Goal: Information Seeking & Learning: Learn about a topic

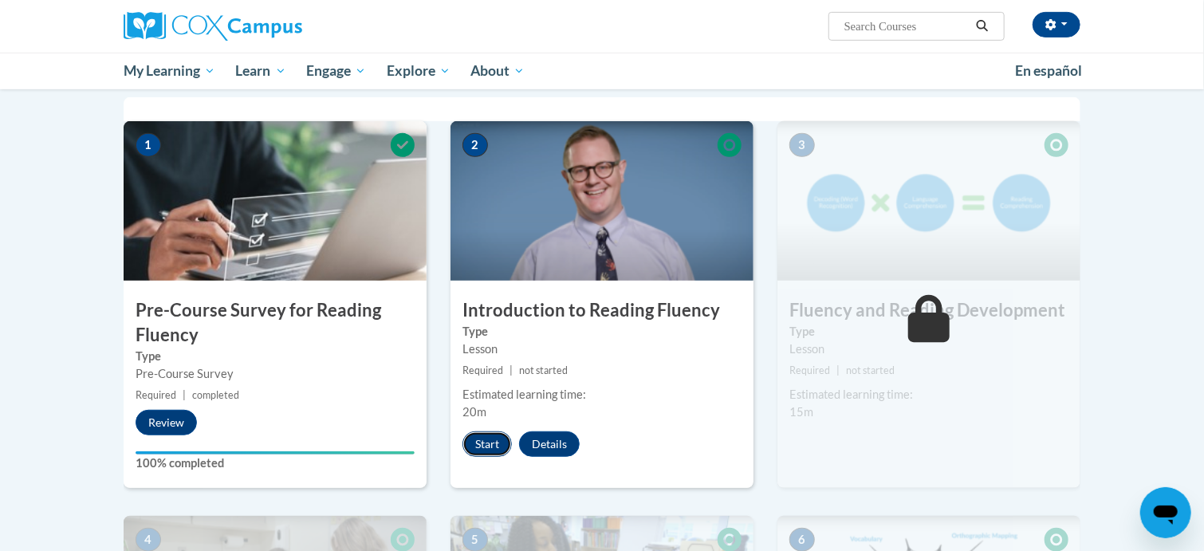
click at [471, 439] on button "Start" at bounding box center [486, 444] width 49 height 26
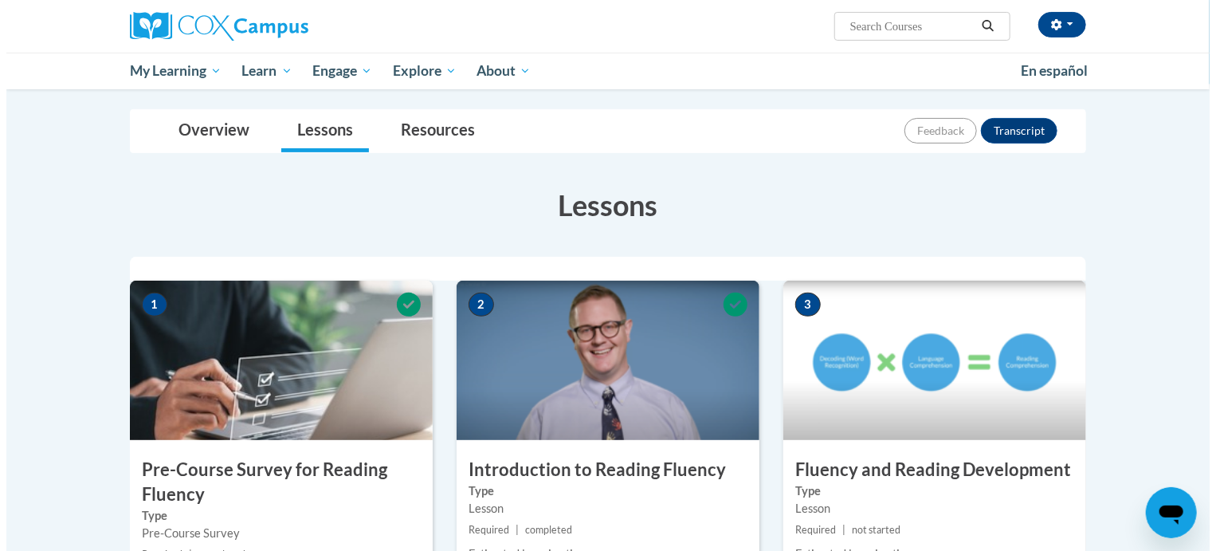
scroll to position [319, 0]
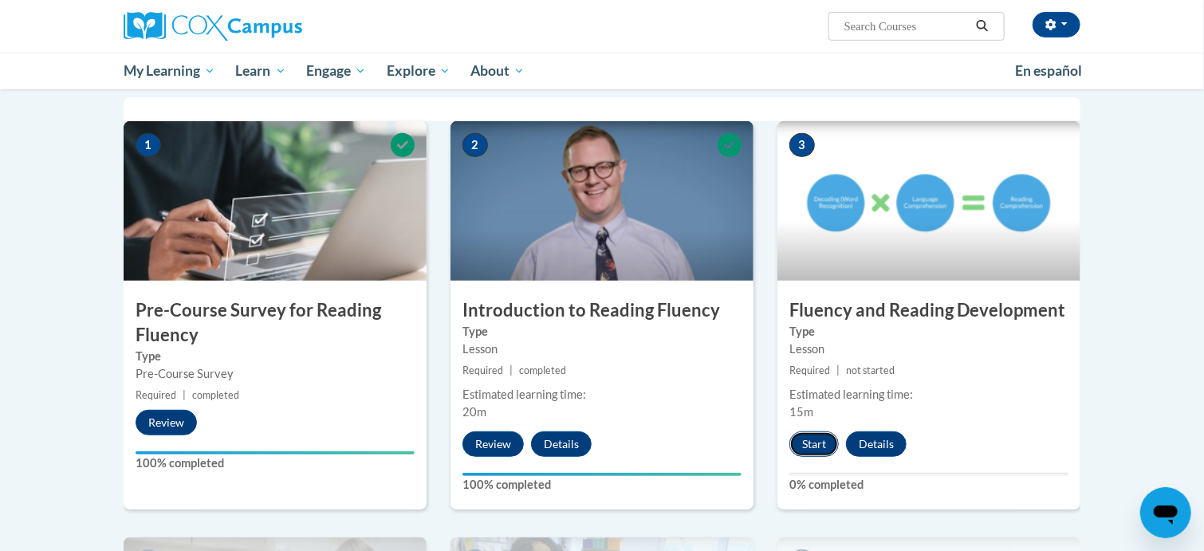
click at [812, 444] on button "Start" at bounding box center [813, 444] width 49 height 26
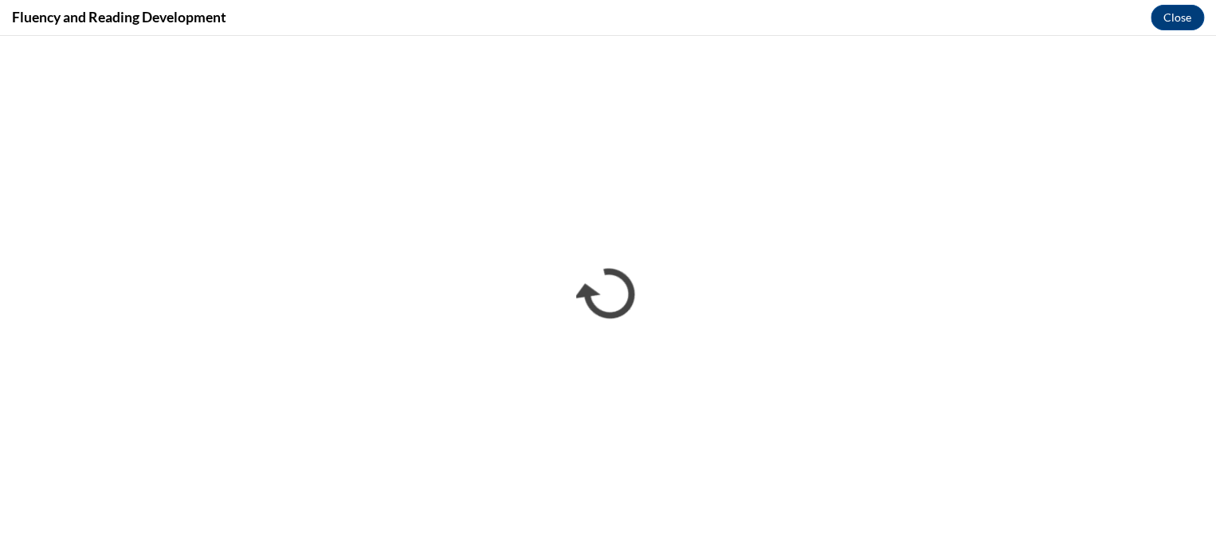
scroll to position [0, 0]
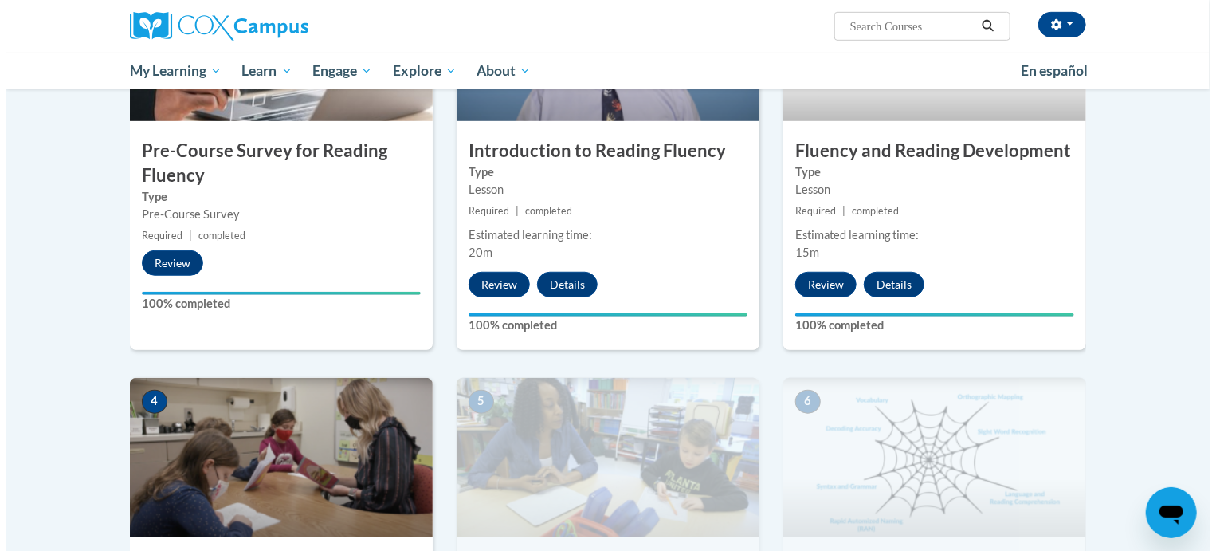
scroll to position [638, 0]
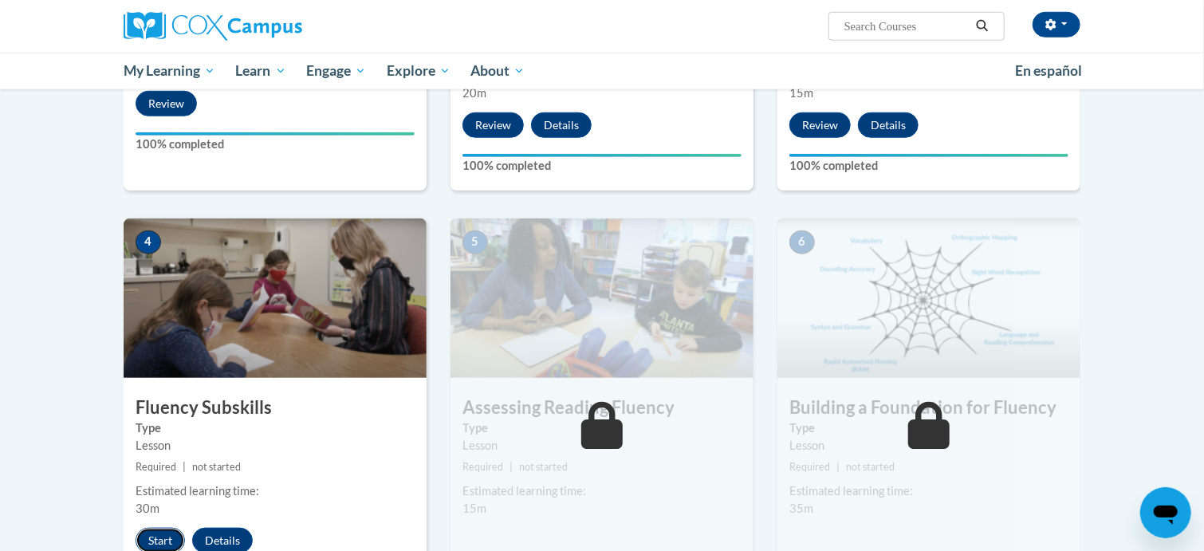
click at [160, 535] on button "Start" at bounding box center [159, 541] width 49 height 26
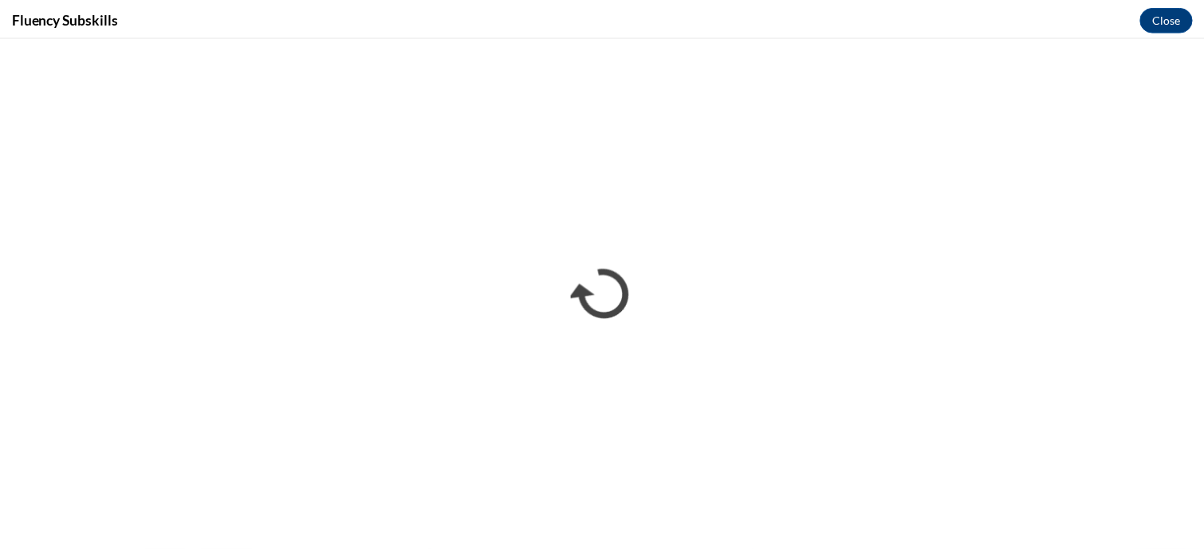
scroll to position [0, 0]
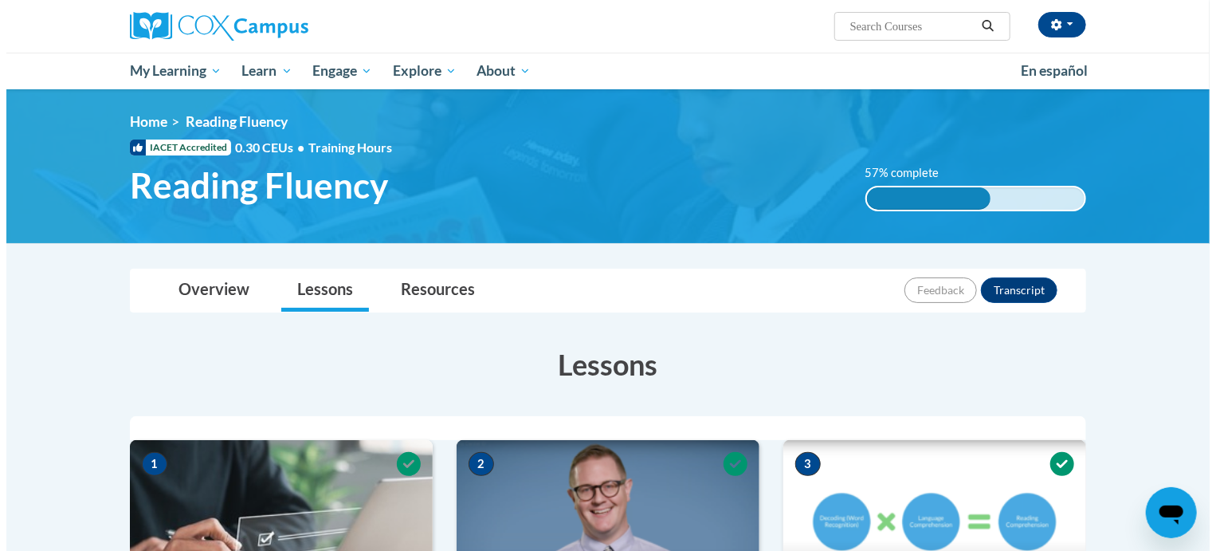
scroll to position [717, 0]
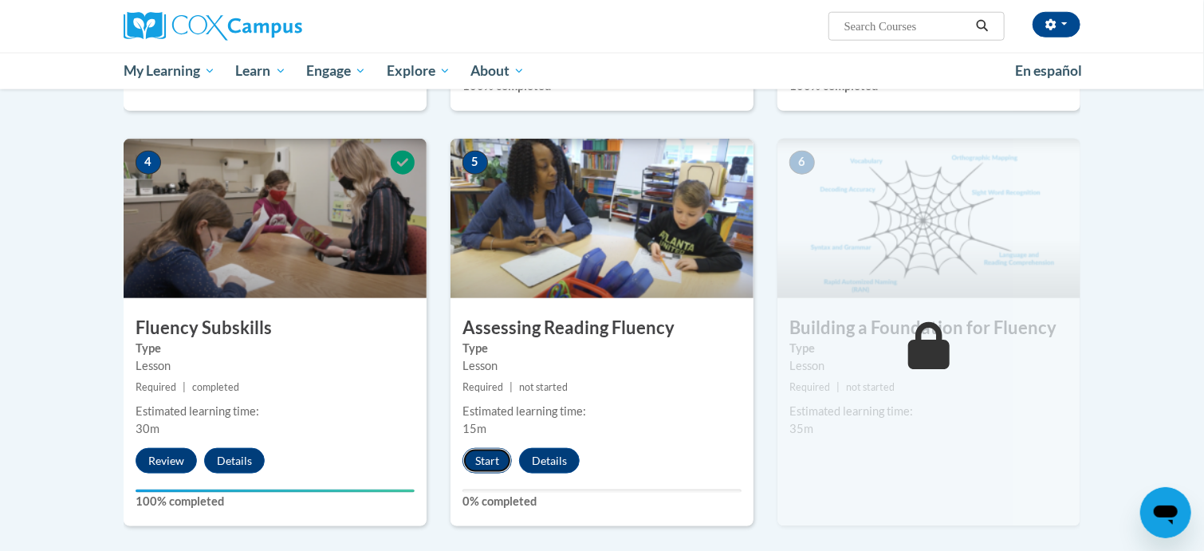
click at [494, 454] on button "Start" at bounding box center [486, 461] width 49 height 26
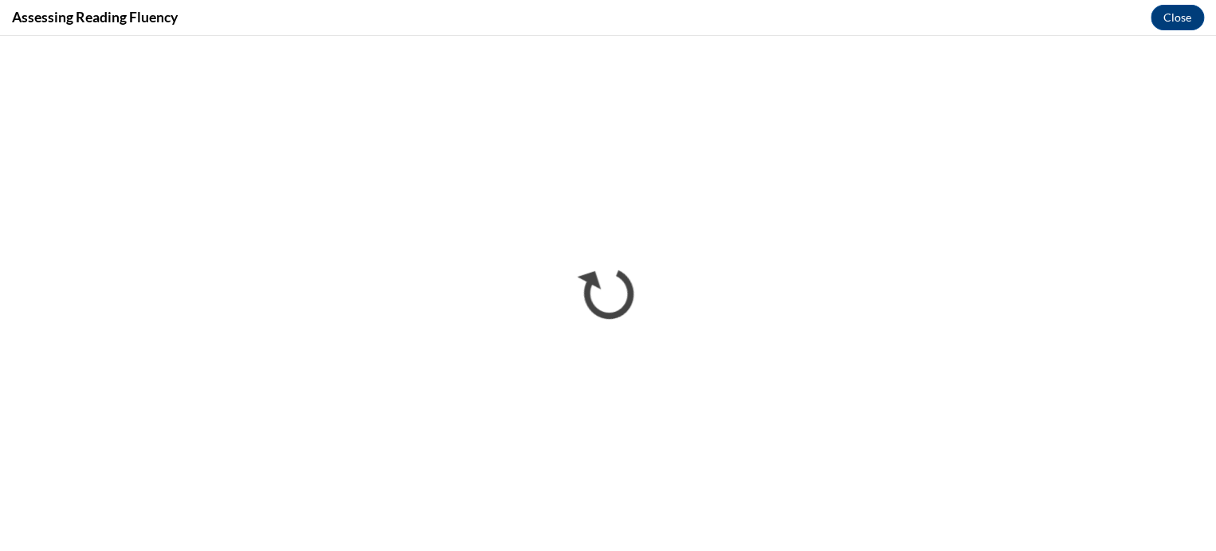
scroll to position [0, 0]
